Goal: Task Accomplishment & Management: Manage account settings

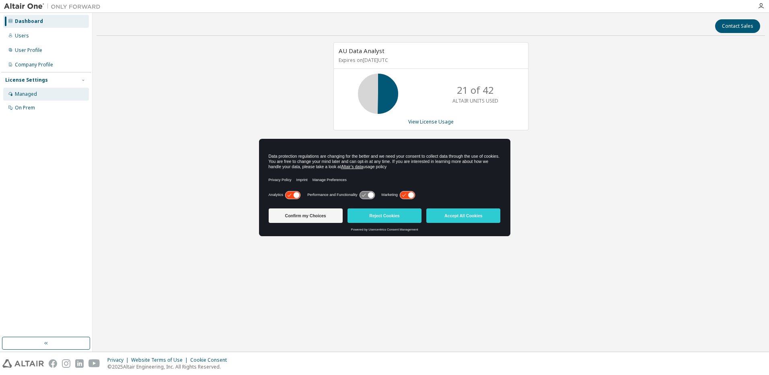
click at [49, 97] on div "Managed" at bounding box center [46, 94] width 86 height 13
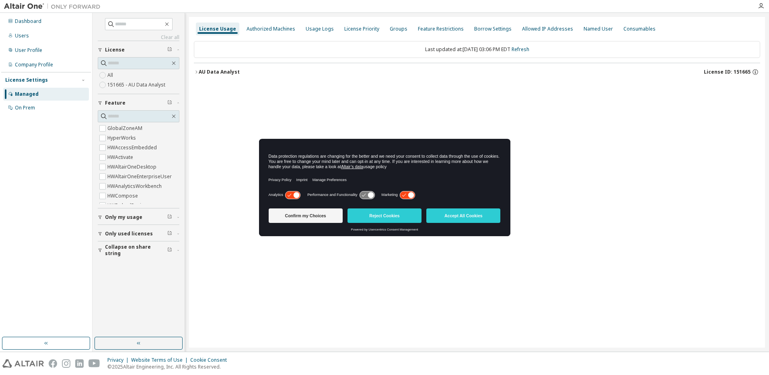
click at [284, 26] on div "Authorized Machines" at bounding box center [271, 29] width 49 height 6
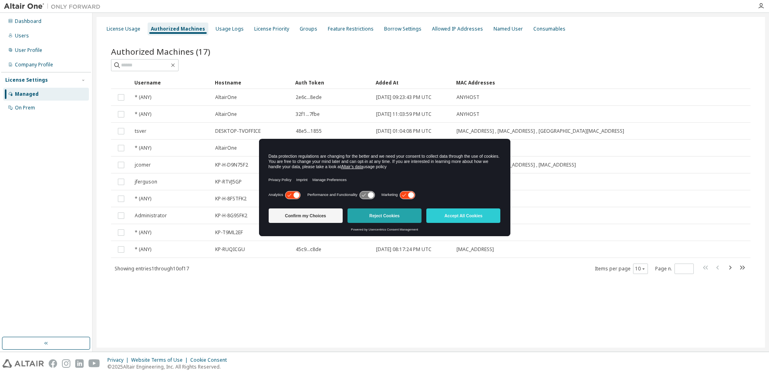
click at [374, 216] on button "Reject Cookies" at bounding box center [385, 215] width 74 height 14
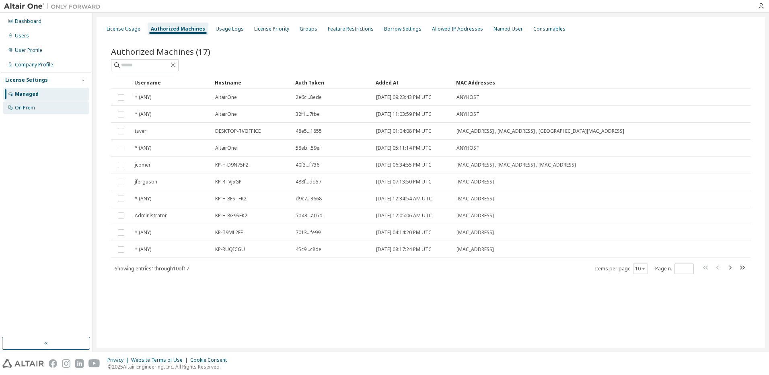
click at [45, 110] on div "On Prem" at bounding box center [46, 107] width 86 height 13
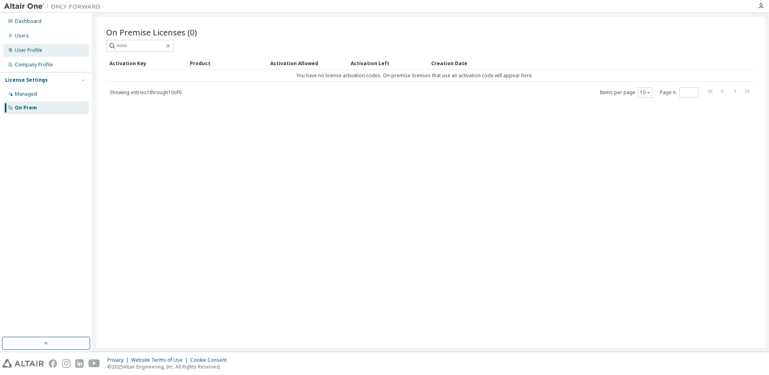
click at [45, 48] on div "User Profile" at bounding box center [46, 50] width 86 height 13
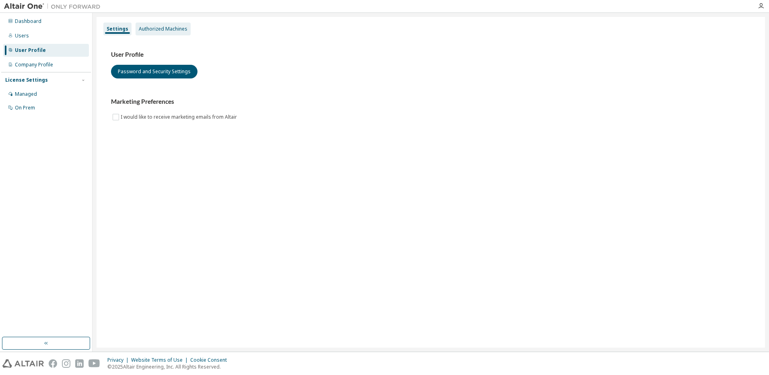
click at [175, 30] on div "Authorized Machines" at bounding box center [163, 29] width 49 height 6
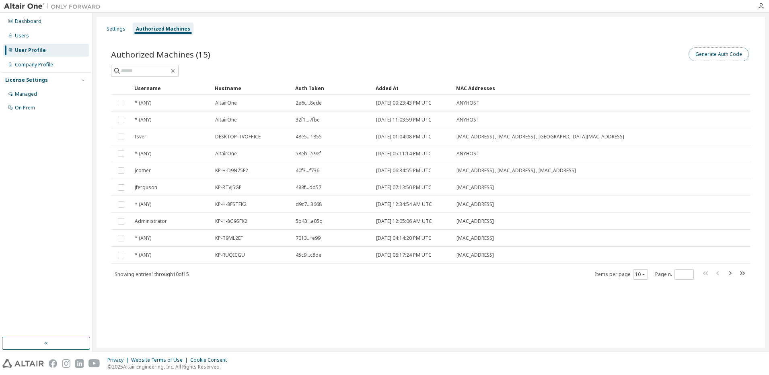
click at [701, 55] on button "Generate Auth Code" at bounding box center [719, 54] width 60 height 14
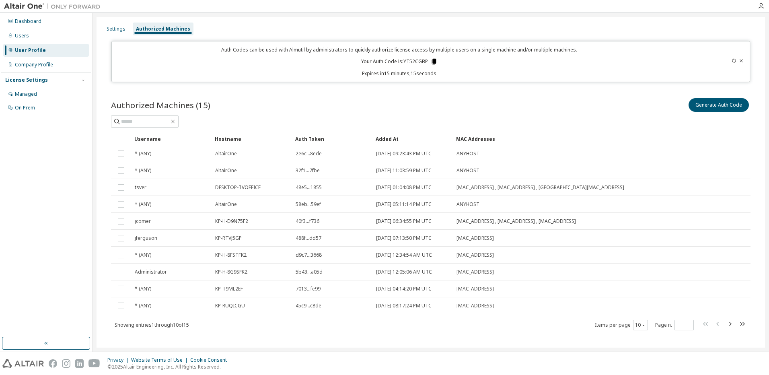
click at [430, 62] on icon at bounding box center [433, 61] width 7 height 7
click at [434, 62] on icon at bounding box center [434, 62] width 4 height 6
click at [717, 104] on button "Generate Auth Code" at bounding box center [719, 105] width 60 height 14
click at [711, 107] on button "Generate Auth Code" at bounding box center [719, 105] width 60 height 14
click at [740, 60] on icon at bounding box center [741, 60] width 3 height 3
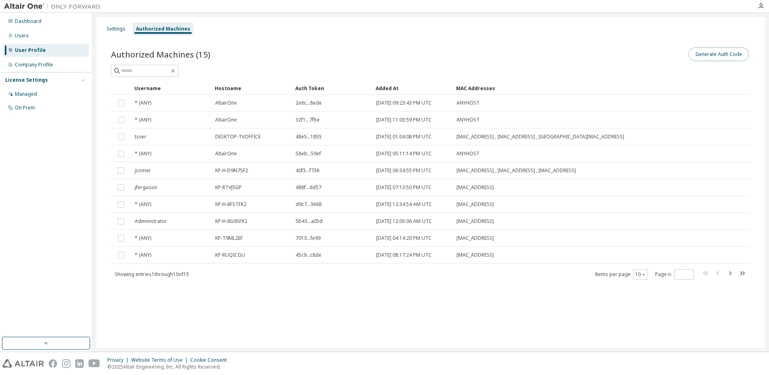
click at [716, 53] on button "Generate Auth Code" at bounding box center [719, 54] width 60 height 14
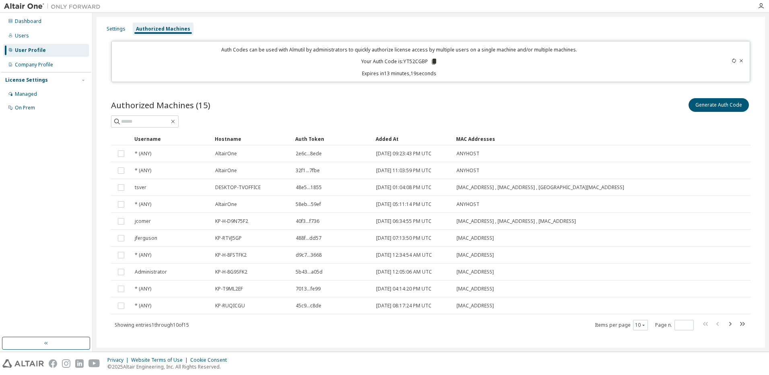
click at [432, 62] on icon at bounding box center [434, 62] width 4 height 6
click at [35, 109] on div "On Prem" at bounding box center [25, 108] width 20 height 6
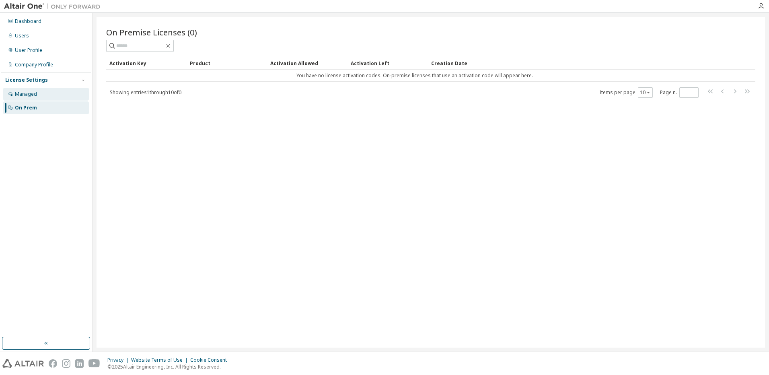
click at [42, 98] on div "Managed" at bounding box center [46, 94] width 86 height 13
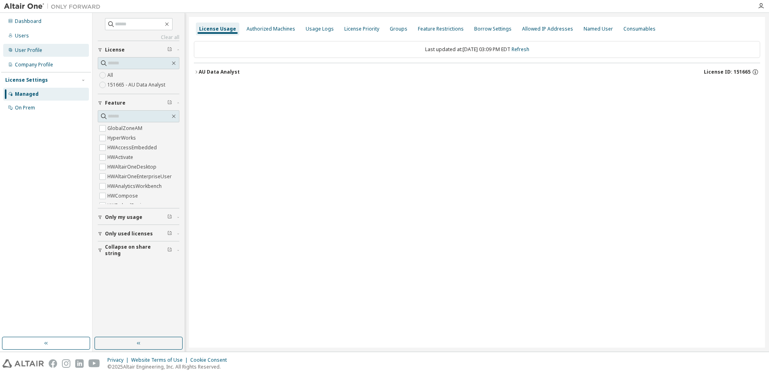
click at [44, 47] on div "User Profile" at bounding box center [46, 50] width 86 height 13
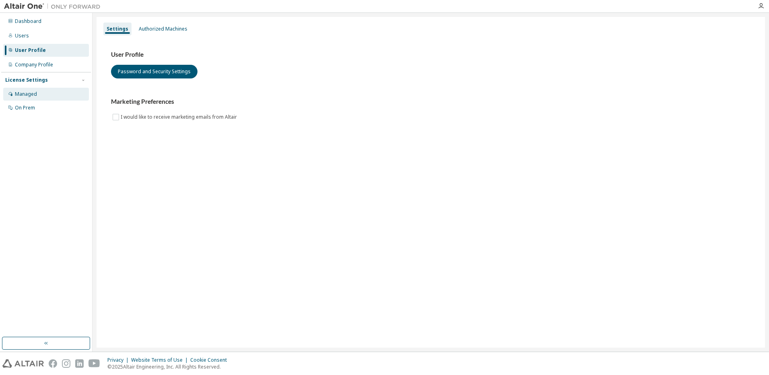
click at [59, 98] on div "Managed" at bounding box center [46, 94] width 86 height 13
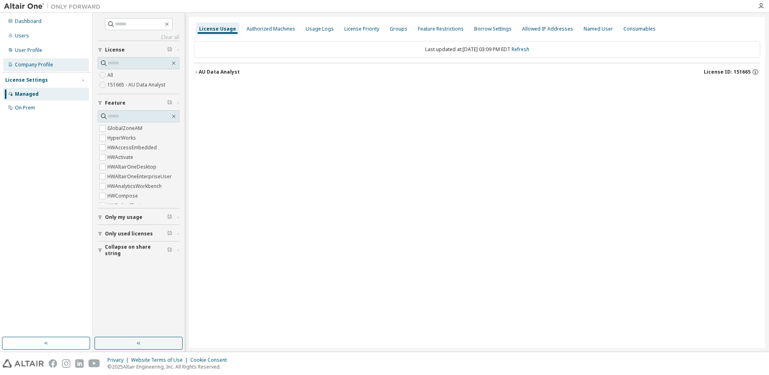
click at [67, 62] on div "Company Profile" at bounding box center [46, 64] width 86 height 13
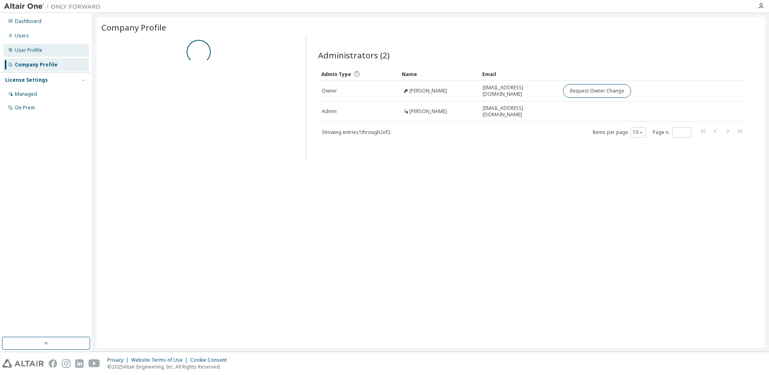
click at [66, 48] on div "User Profile" at bounding box center [46, 50] width 86 height 13
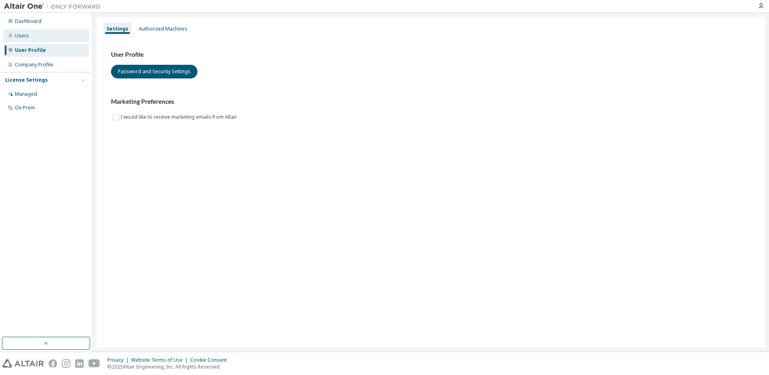
click at [65, 37] on div "Users" at bounding box center [46, 35] width 86 height 13
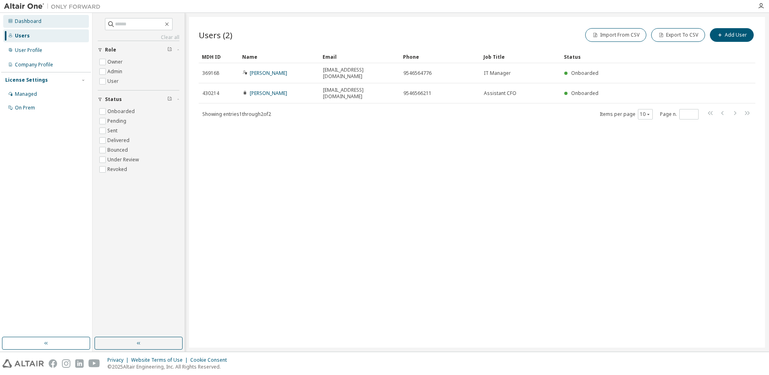
click at [64, 21] on div "Dashboard" at bounding box center [46, 21] width 86 height 13
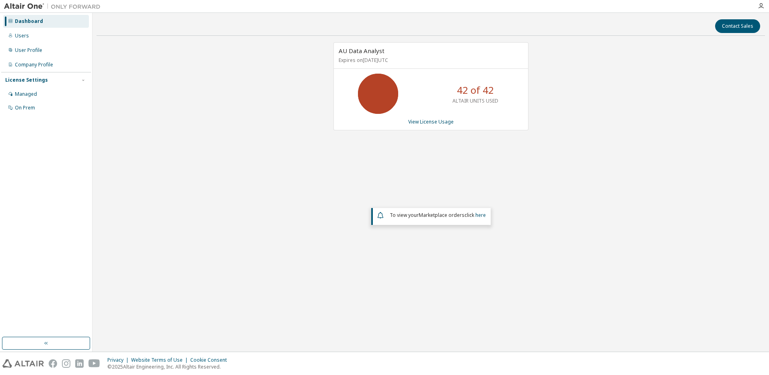
click at [162, 125] on div "AU Data Analyst Expires on [DATE] UTC 42 of 42 ALTAIR UNITS USED View License U…" at bounding box center [431, 164] width 669 height 244
